Goal: Task Accomplishment & Management: Manage account settings

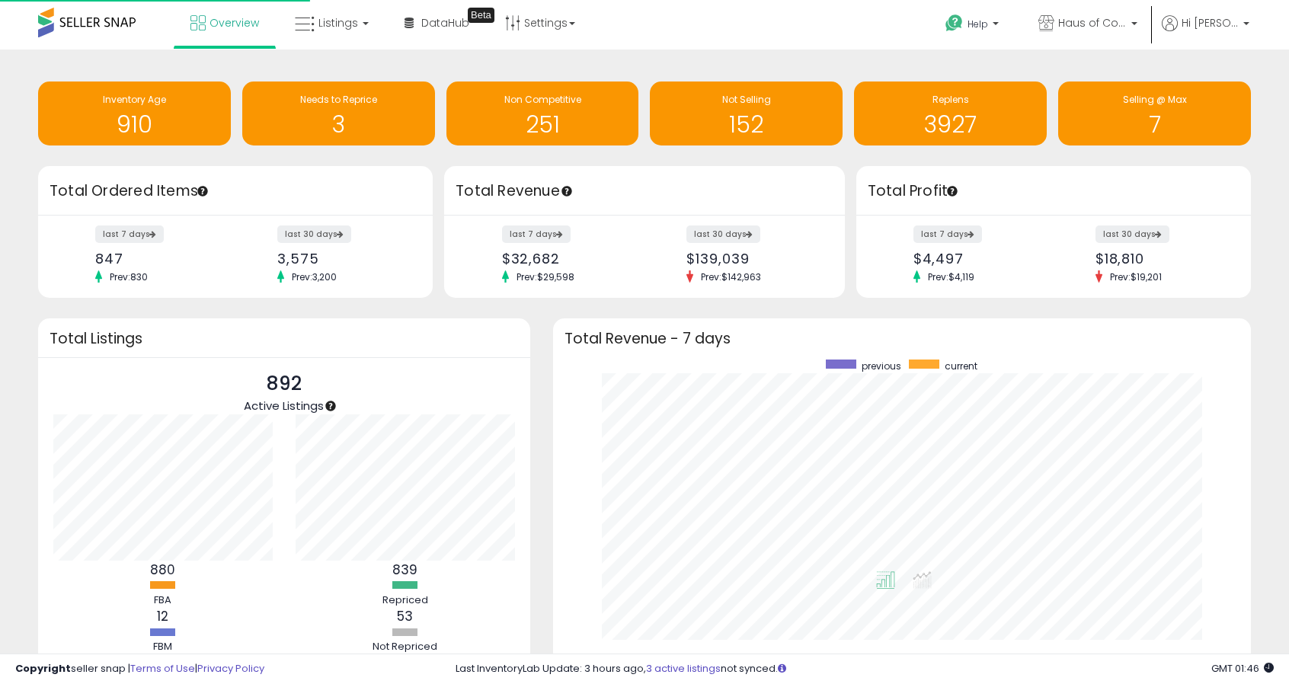
scroll to position [288, 668]
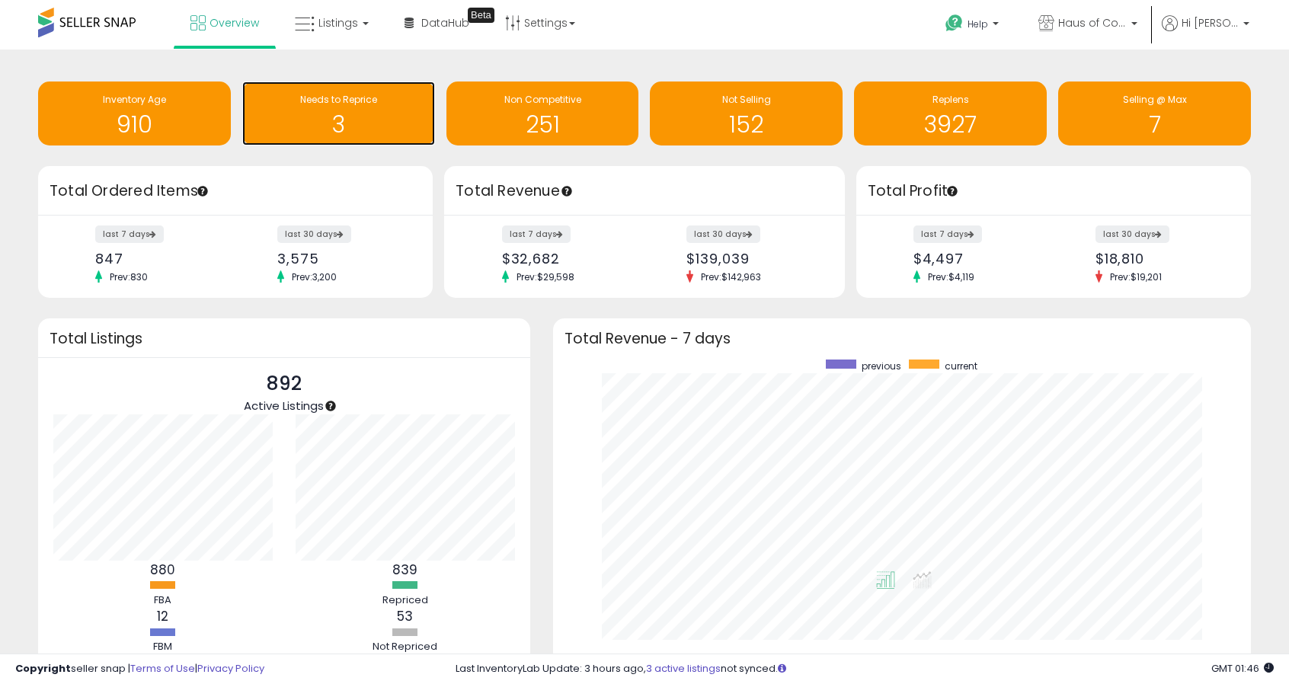
click at [348, 117] on h1 "3" at bounding box center [339, 124] width 178 height 25
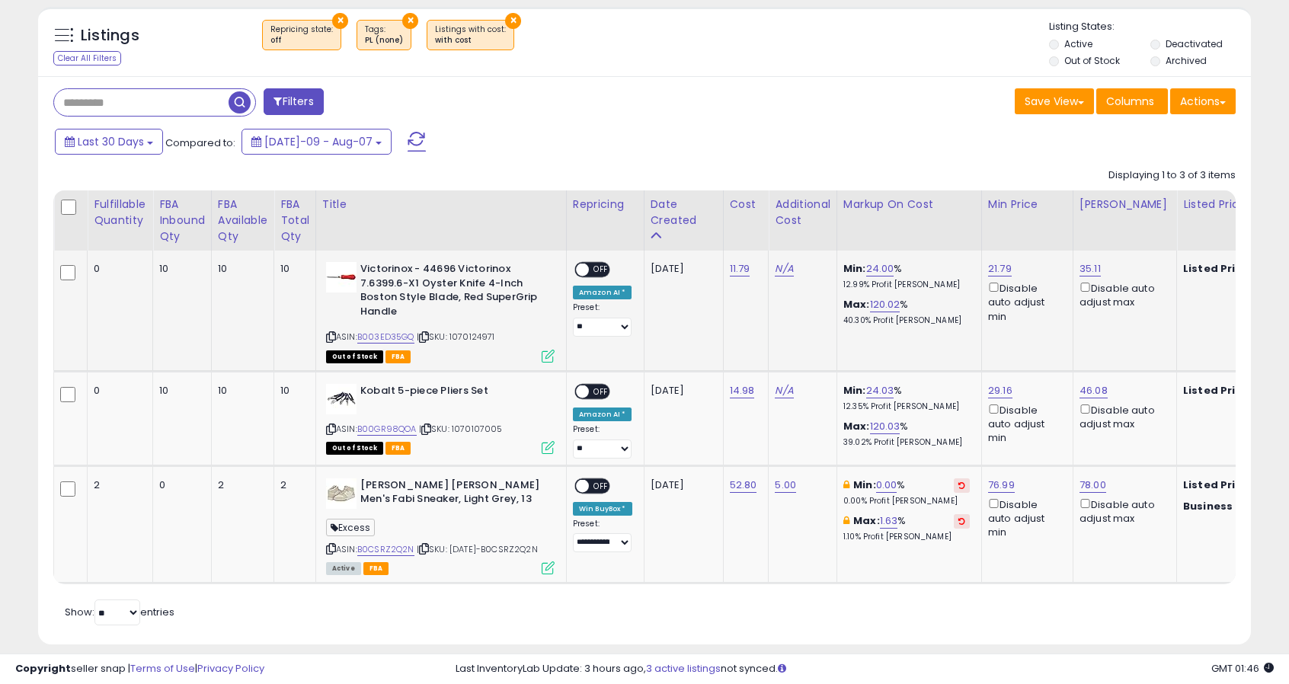
scroll to position [305, 0]
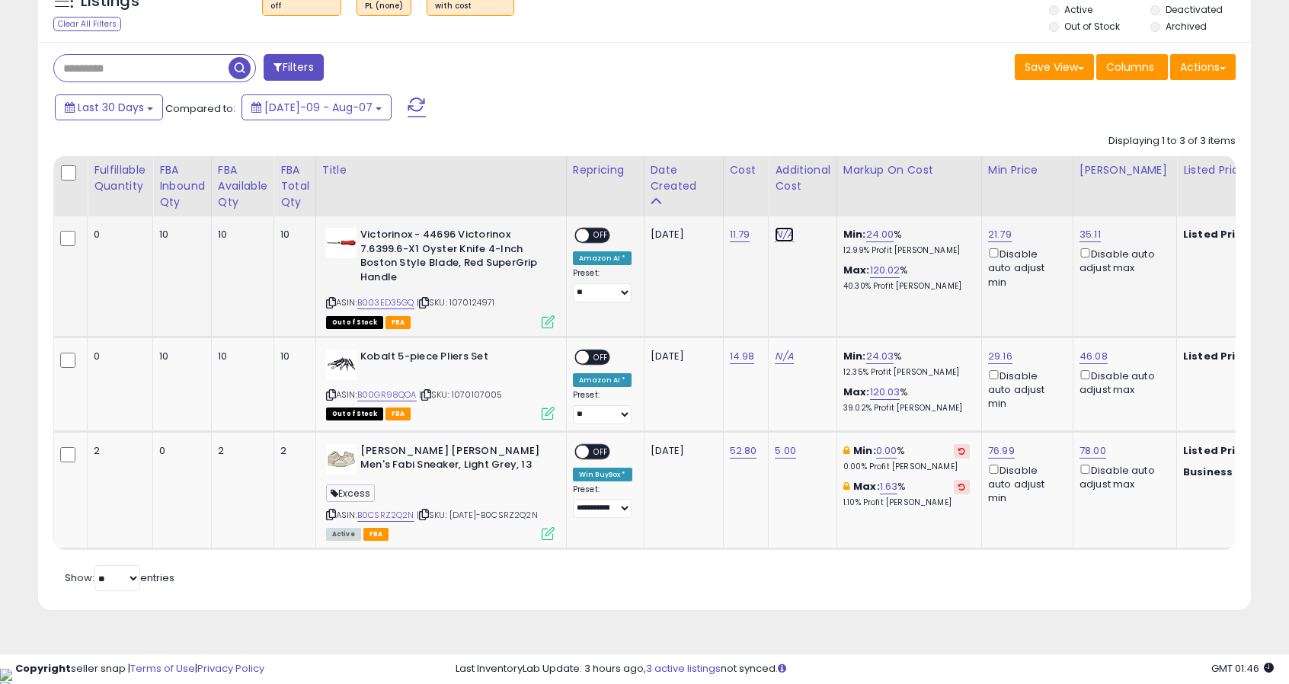
click at [779, 234] on link "N/A" at bounding box center [784, 234] width 18 height 15
type input "*"
click button "submit" at bounding box center [825, 197] width 26 height 23
click at [785, 357] on link "N/A" at bounding box center [784, 356] width 18 height 15
type input "*"
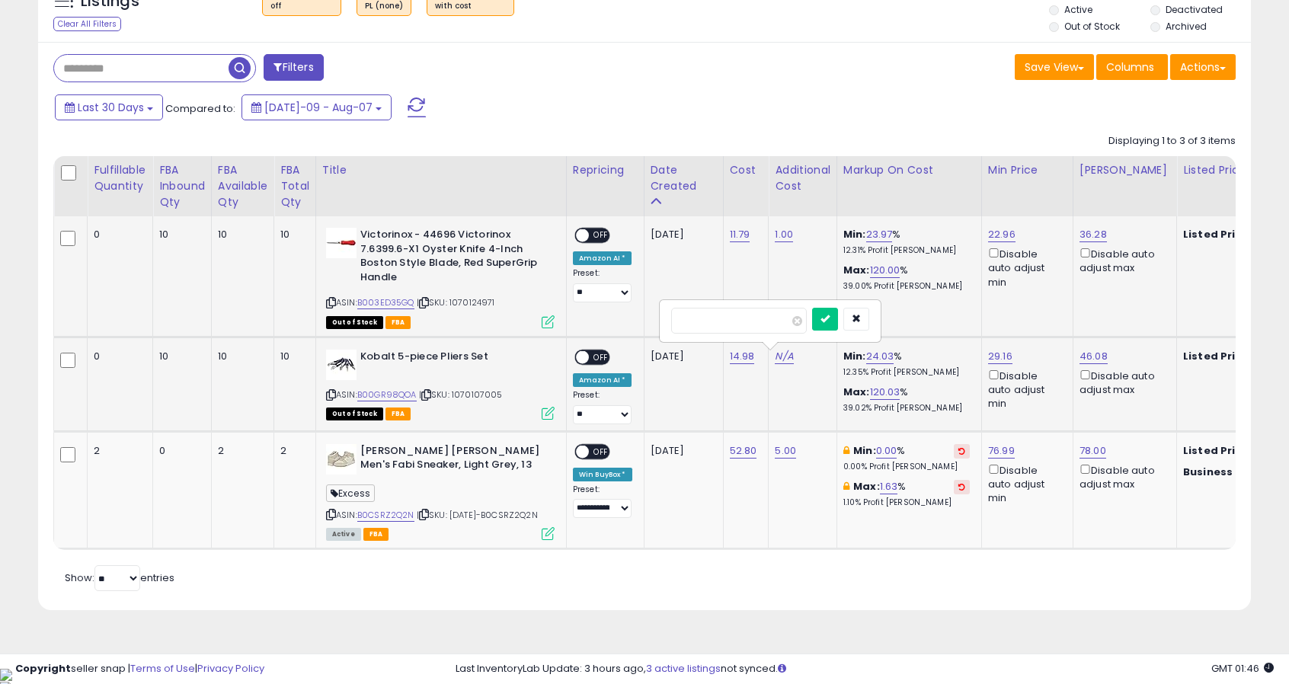
click button "submit" at bounding box center [825, 319] width 26 height 23
click at [604, 353] on span "OFF" at bounding box center [601, 357] width 24 height 13
click at [593, 231] on span "OFF" at bounding box center [601, 235] width 24 height 13
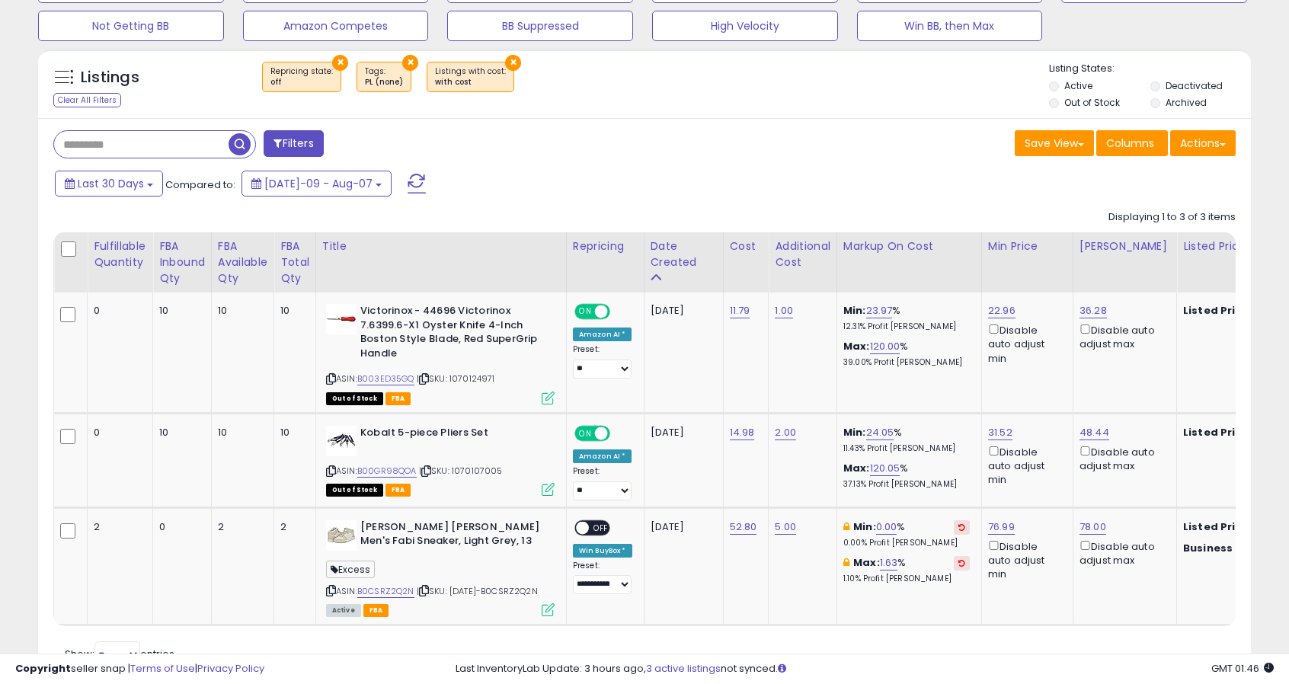
scroll to position [152, 0]
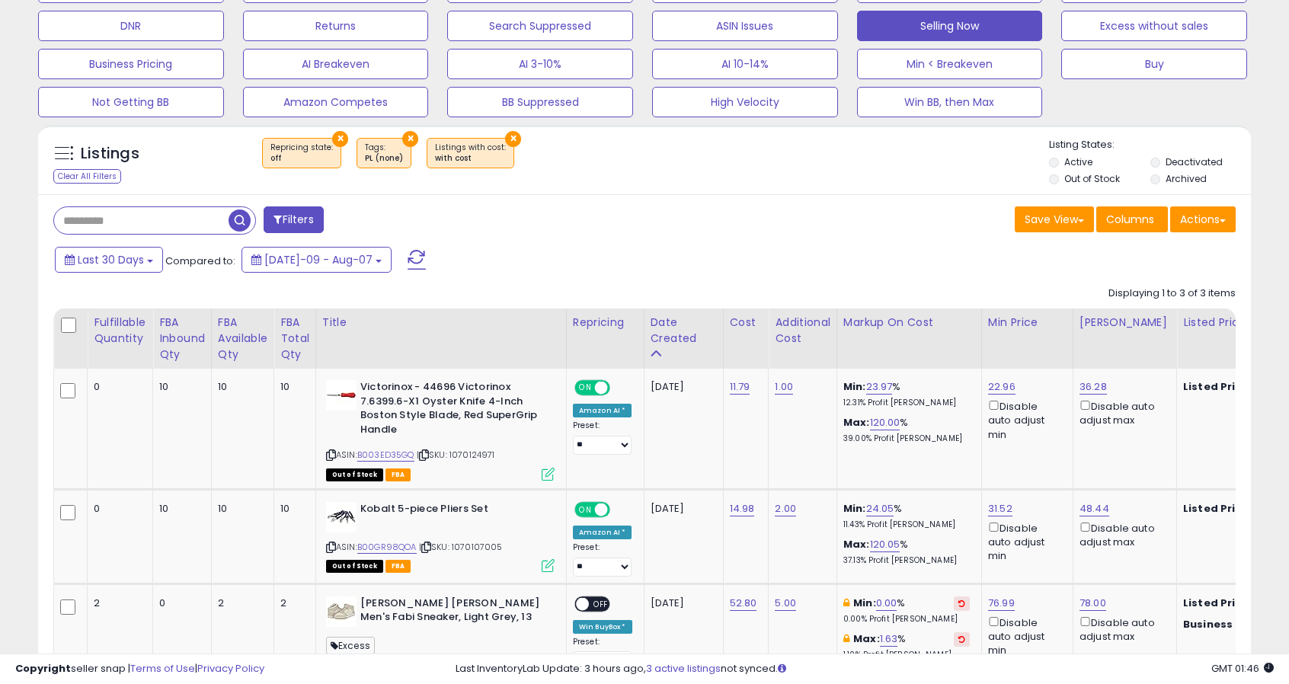
click at [936, 30] on button "Selling Now" at bounding box center [950, 26] width 186 height 30
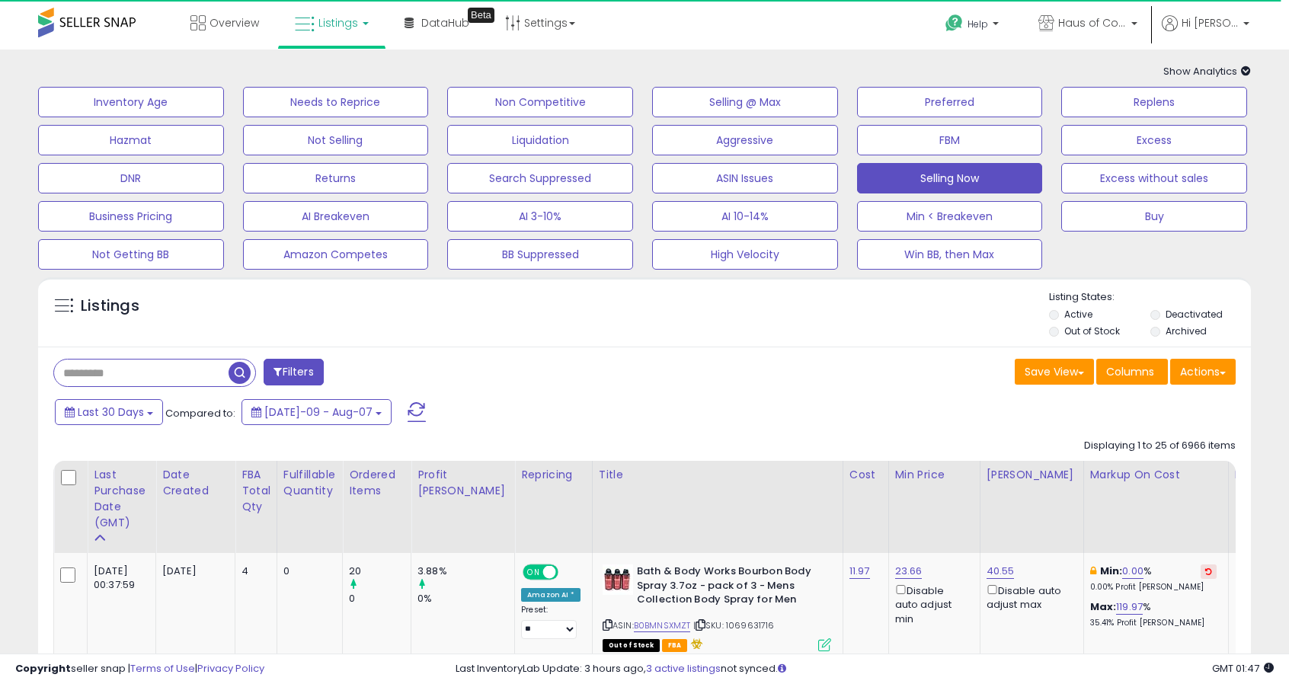
click at [166, 369] on input "text" at bounding box center [141, 373] width 175 height 27
paste input "**********"
type input "**********"
click at [347, 371] on span "button" at bounding box center [356, 373] width 22 height 22
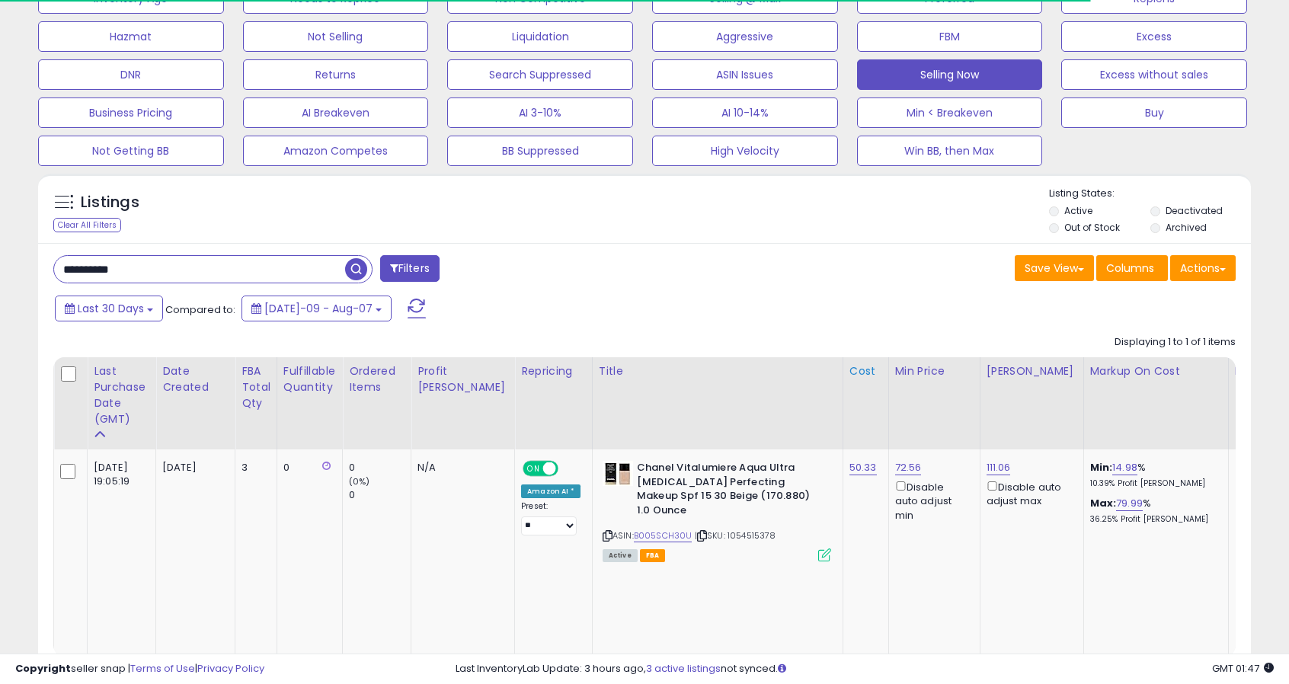
scroll to position [105, 0]
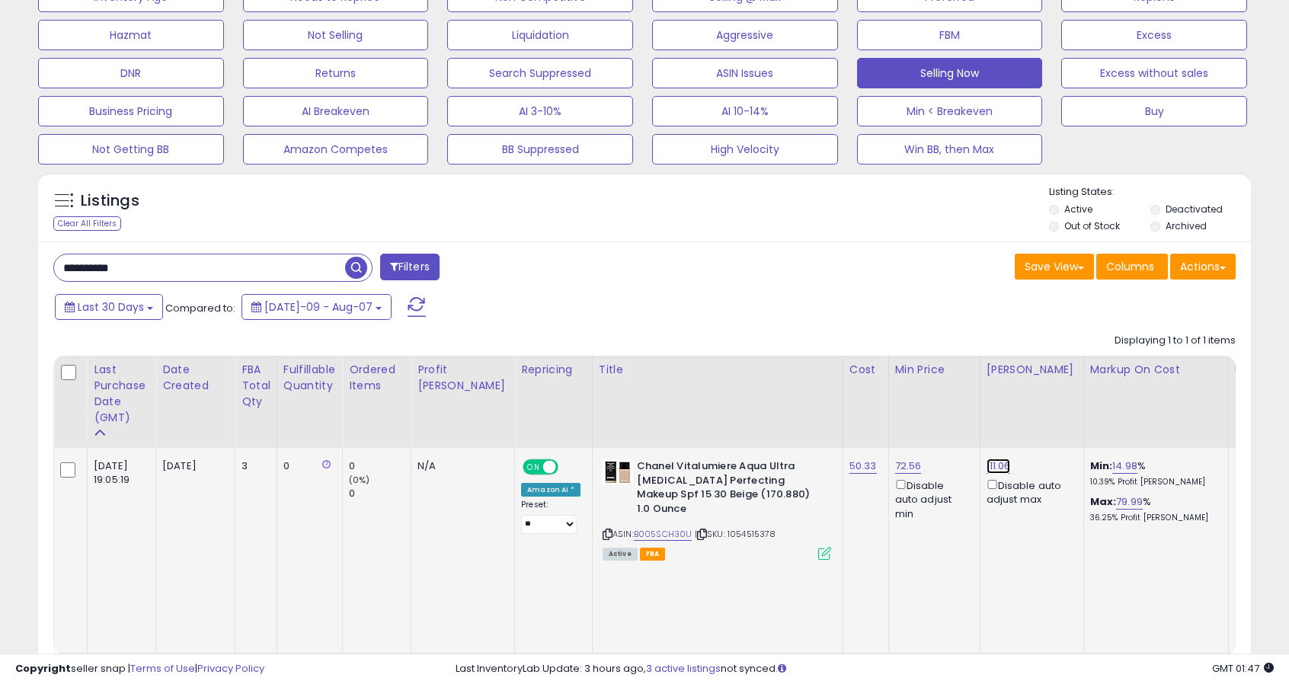
click at [987, 467] on link "111.06" at bounding box center [999, 466] width 24 height 15
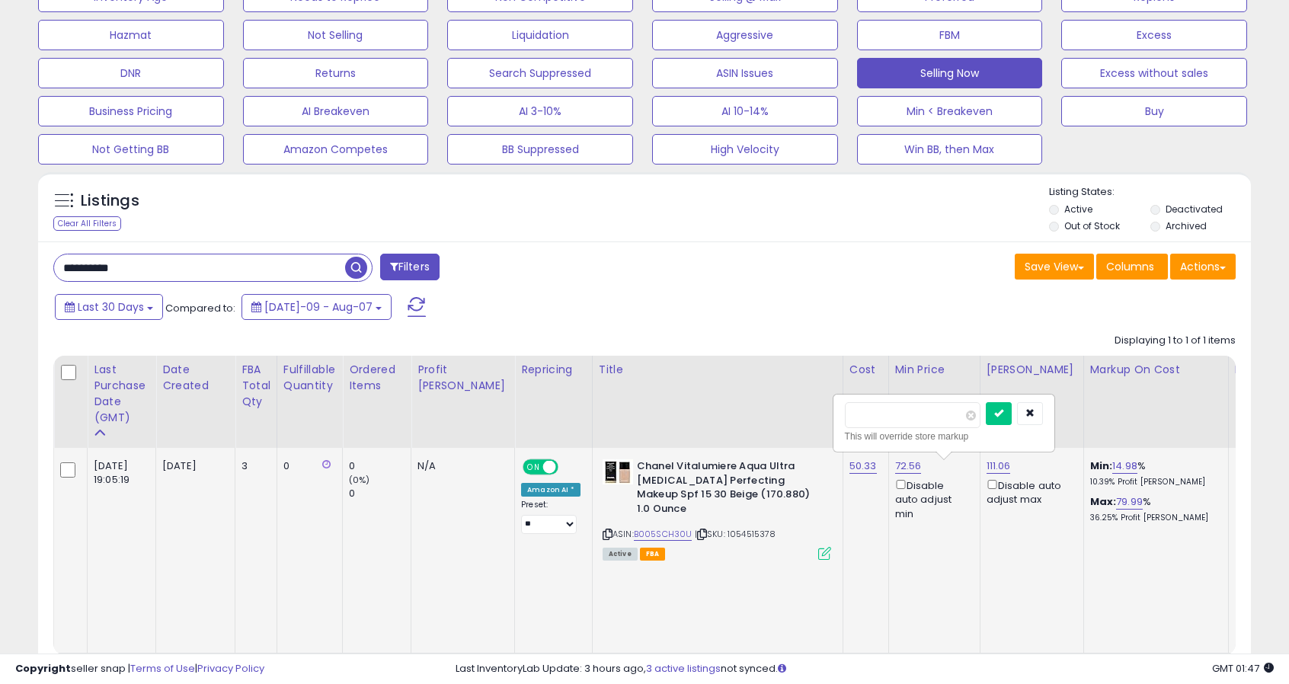
click at [866, 414] on input "******" at bounding box center [913, 415] width 136 height 26
type input "**"
click button "submit" at bounding box center [999, 413] width 26 height 23
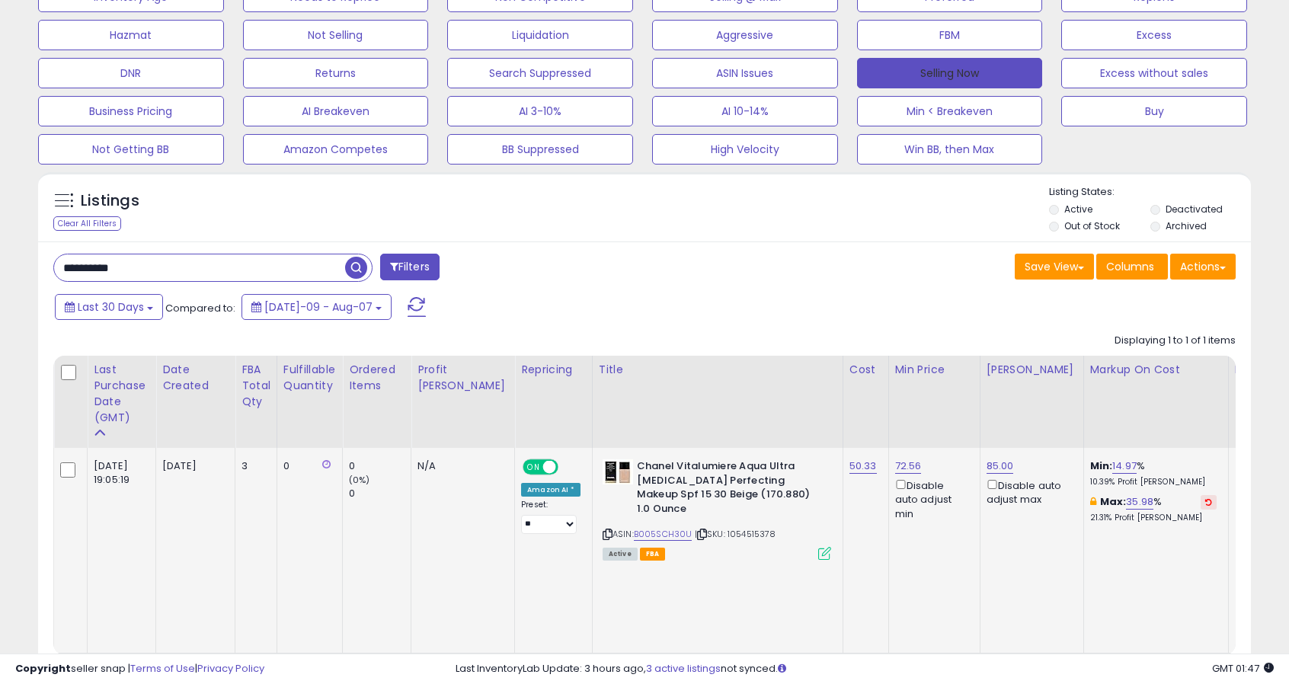
click at [939, 70] on button "Selling Now" at bounding box center [950, 73] width 186 height 30
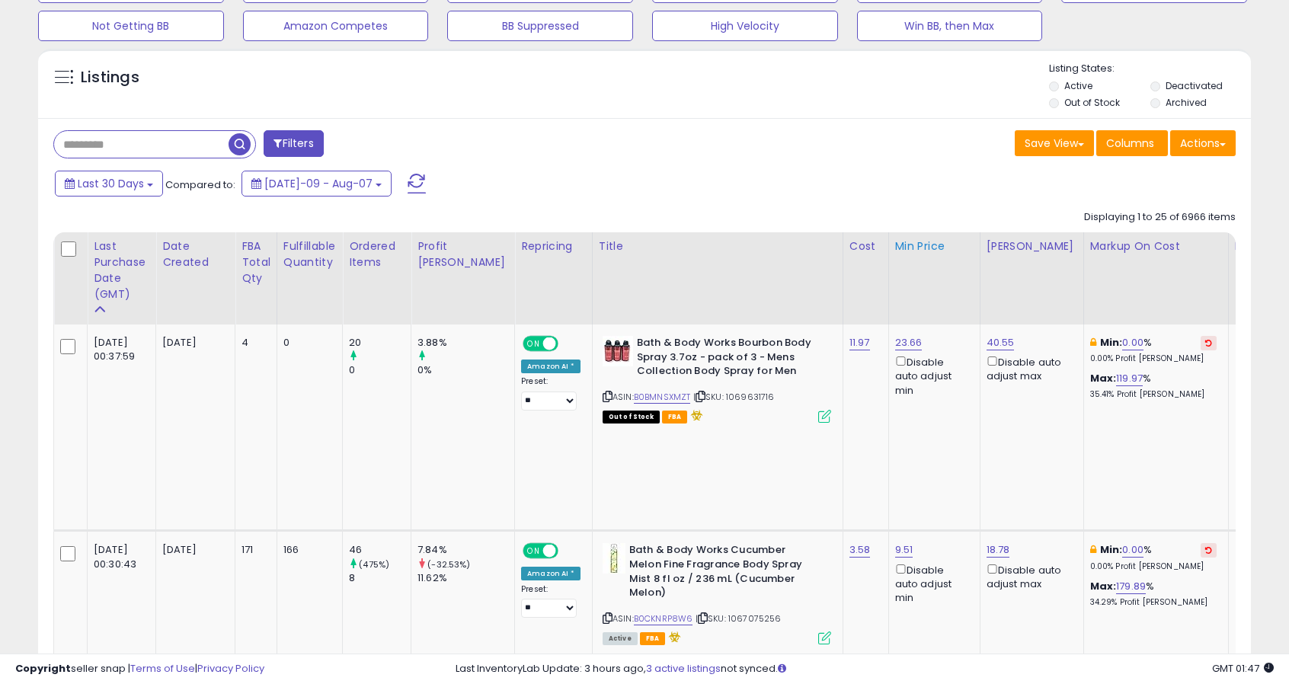
scroll to position [0, 0]
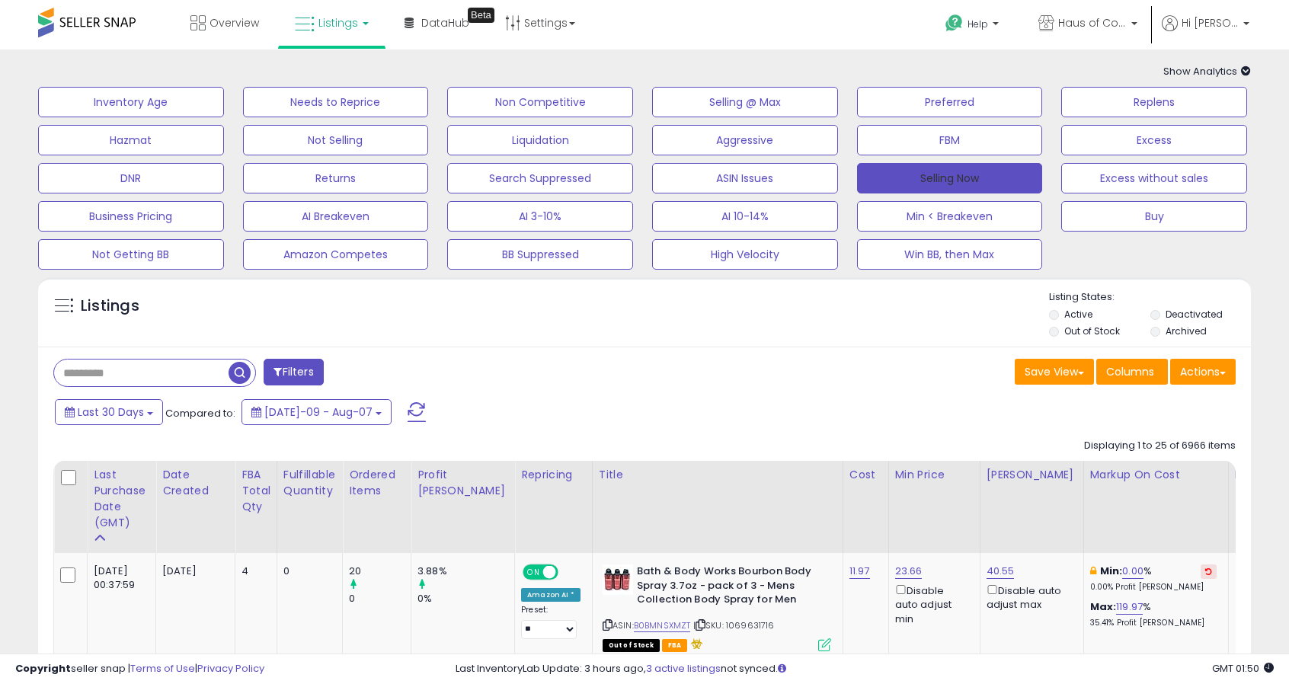
click at [951, 181] on button "Selling Now" at bounding box center [950, 178] width 186 height 30
click at [942, 187] on button "Selling Now" at bounding box center [950, 178] width 186 height 30
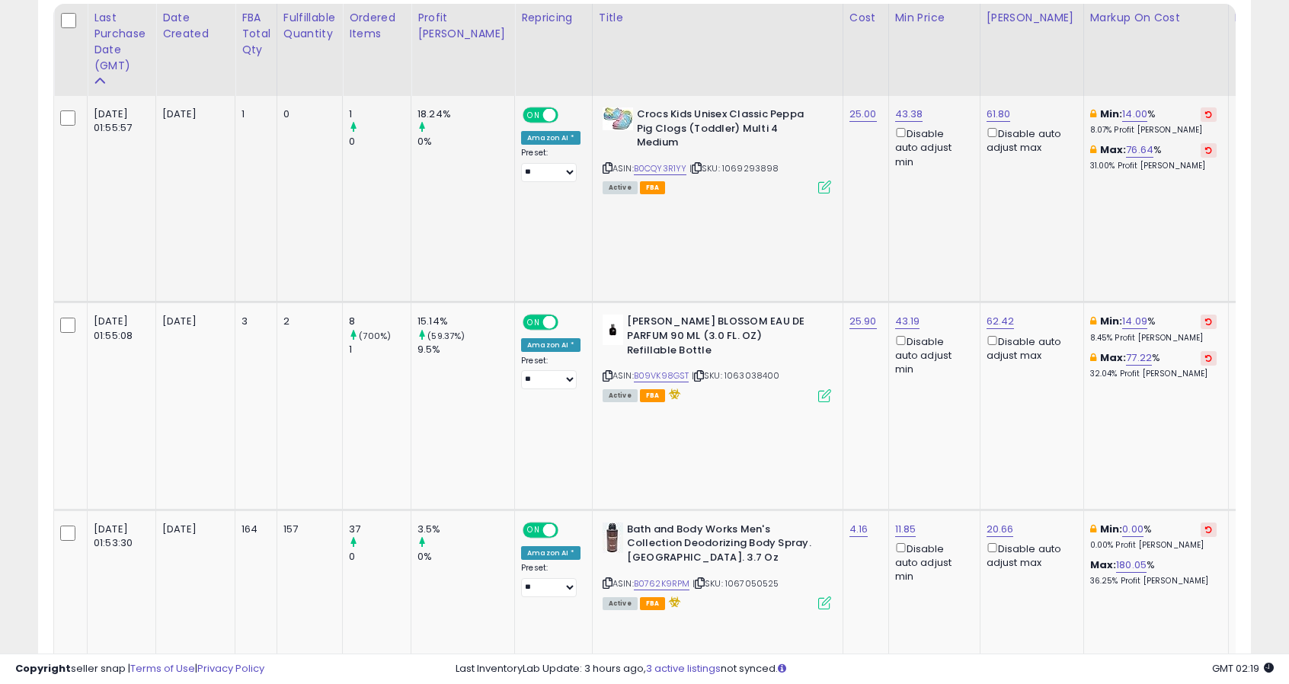
scroll to position [229, 0]
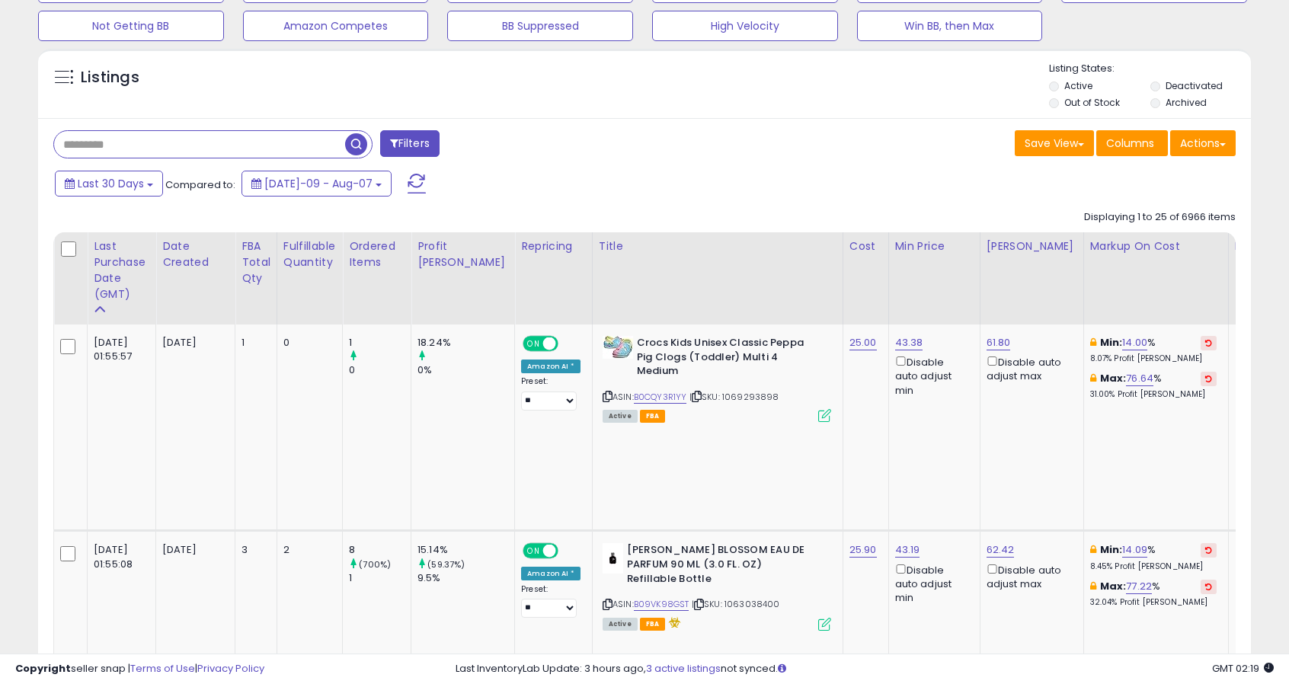
paste input "**********"
type input "**********"
click at [348, 146] on span "button" at bounding box center [356, 144] width 22 height 22
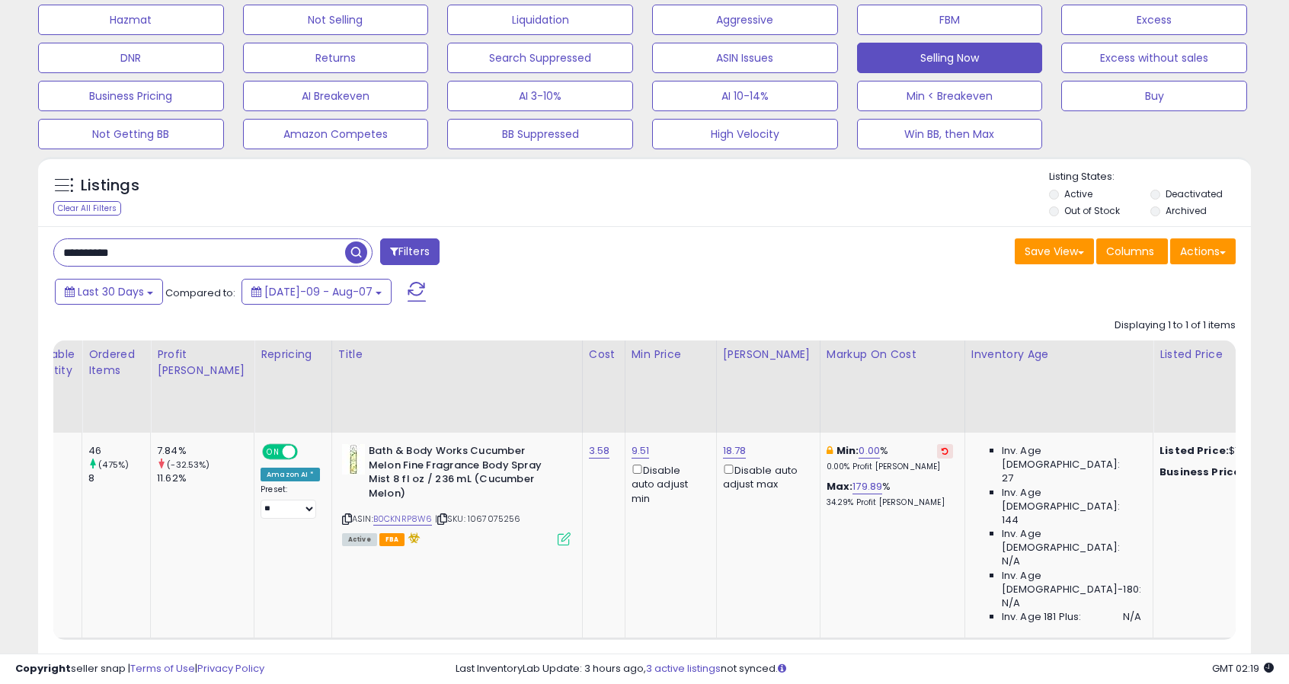
scroll to position [0, 0]
